Goal: Information Seeking & Learning: Find specific fact

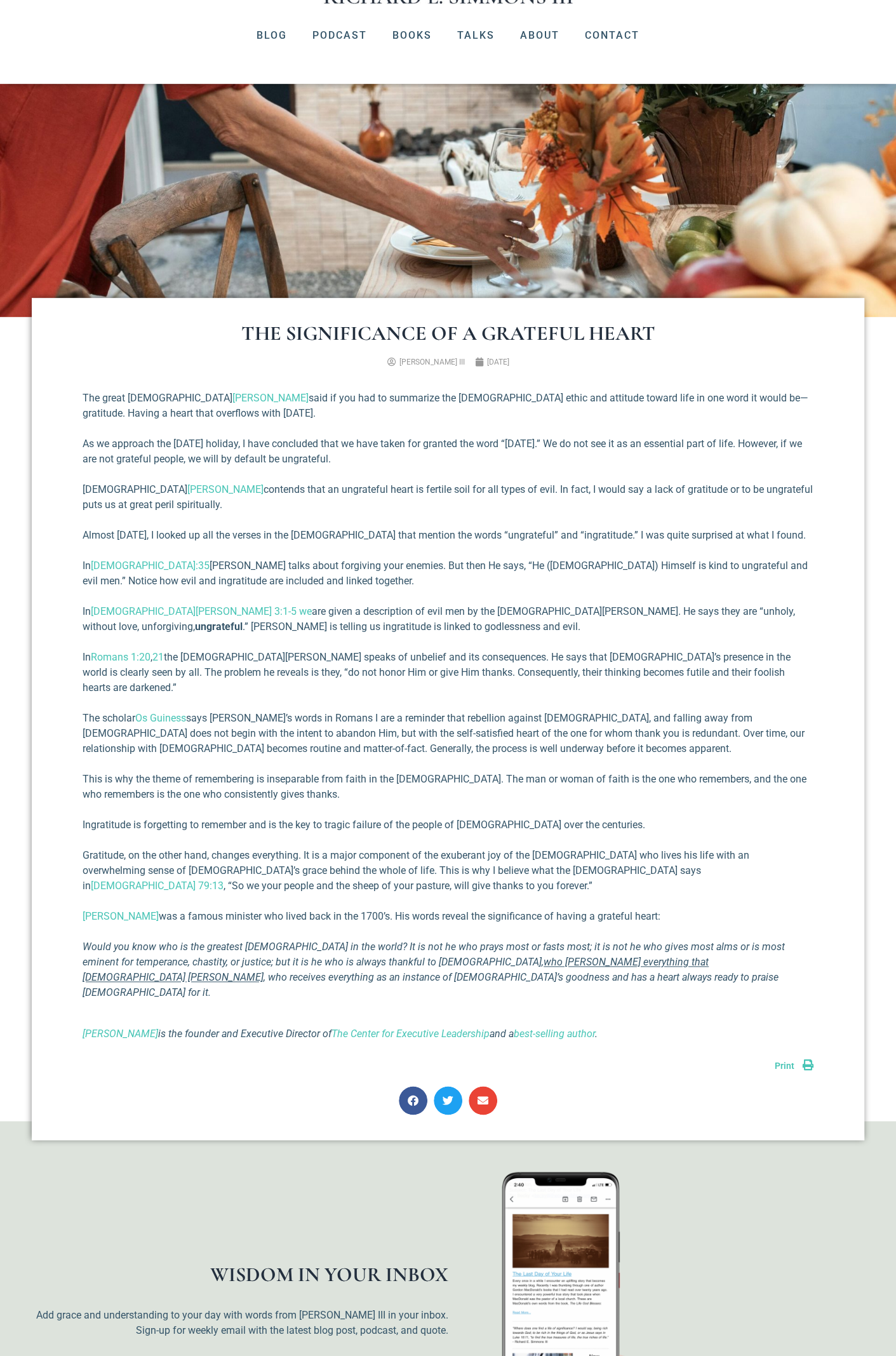
scroll to position [381, 0]
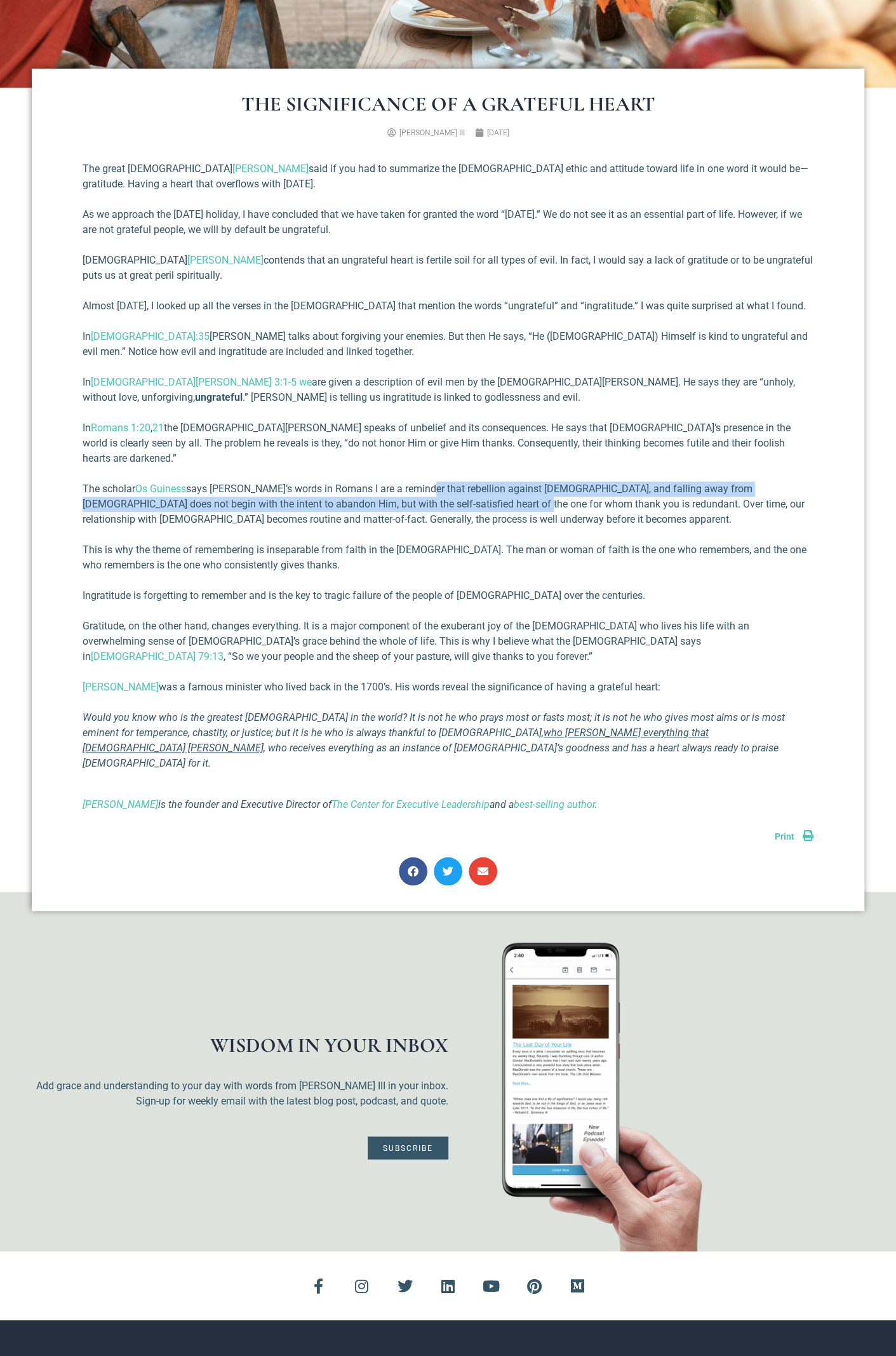
drag, startPoint x: 419, startPoint y: 474, endPoint x: 484, endPoint y: 490, distance: 66.9
click at [484, 490] on p "The scholar [PERSON_NAME] says [PERSON_NAME]’s words in Romans I are a reminder…" at bounding box center [448, 504] width 731 height 46
copy p "rebellion against [DEMOGRAPHIC_DATA], and falling away from [DEMOGRAPHIC_DATA] …"
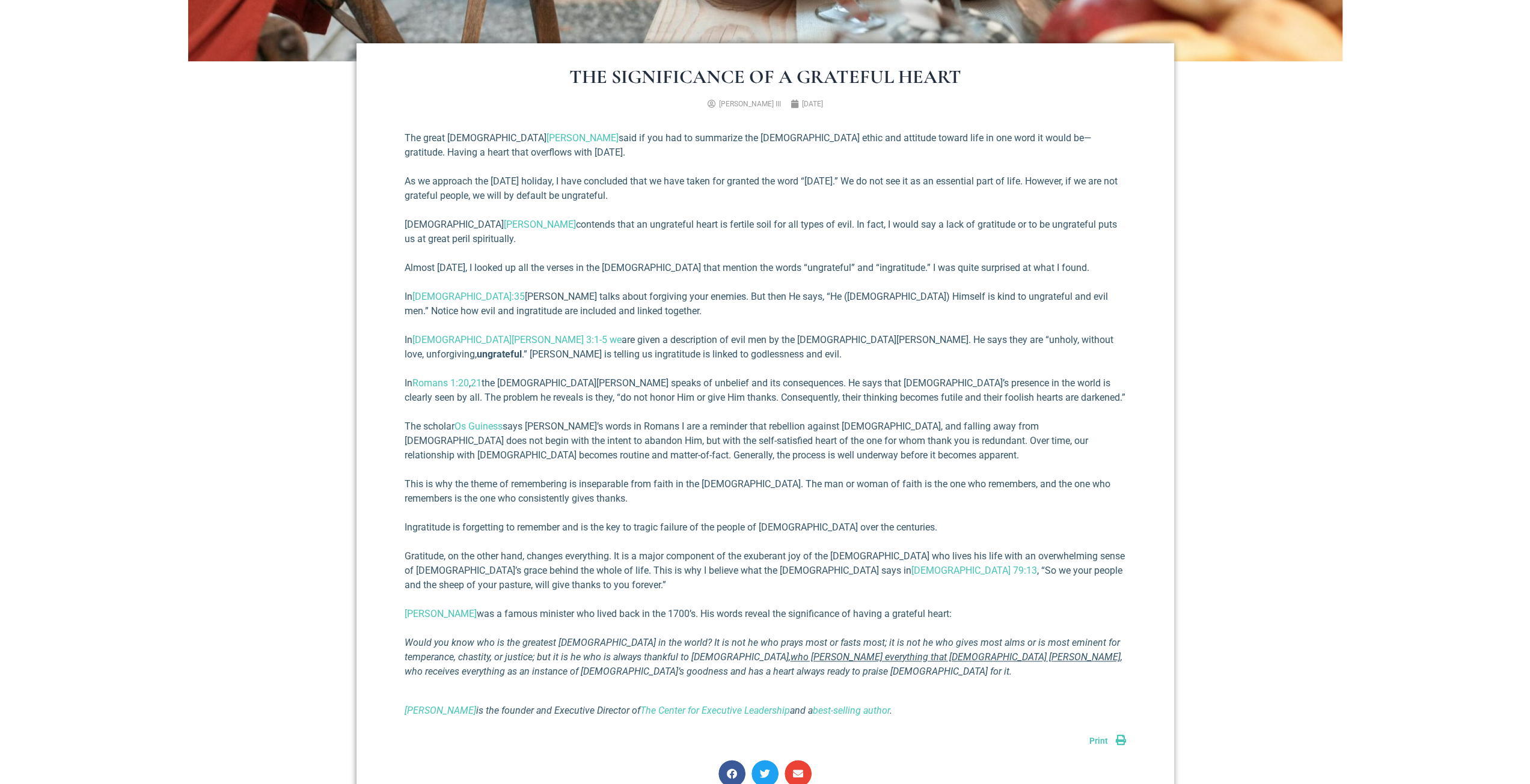
scroll to position [481, 0]
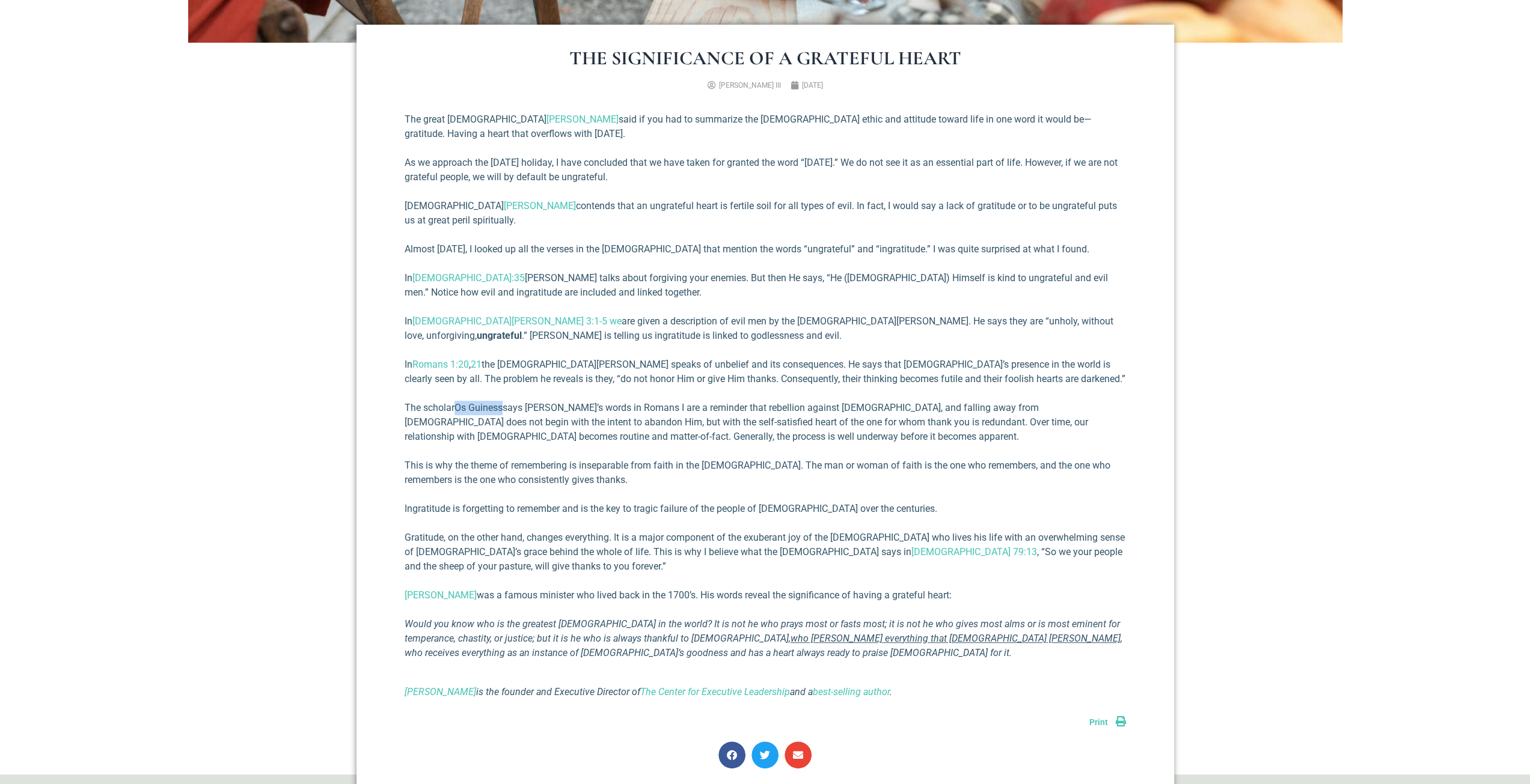
drag, startPoint x: 455, startPoint y: 409, endPoint x: 504, endPoint y: 408, distance: 49.0
click at [504, 408] on p "The scholar [PERSON_NAME] says [PERSON_NAME]’s words in Romans I are a reminder…" at bounding box center [765, 422] width 721 height 44
copy p "Os Guiness"
